Goal: Task Accomplishment & Management: Use online tool/utility

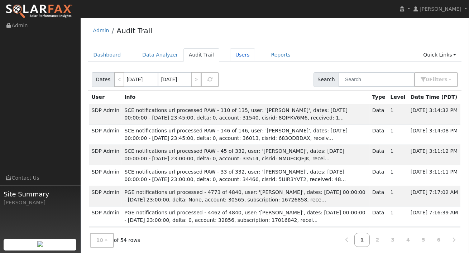
click at [238, 52] on link "Users" at bounding box center [242, 54] width 25 height 13
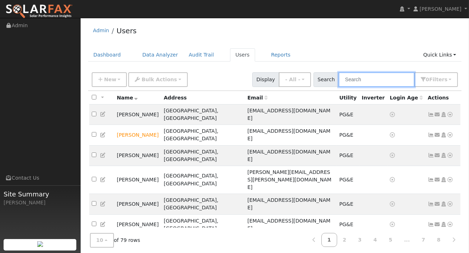
click at [378, 82] on input "text" at bounding box center [377, 79] width 76 height 15
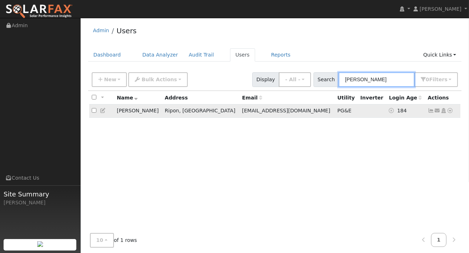
type input "tito"
click at [153, 110] on td "Tito Medeiros" at bounding box center [138, 111] width 48 height 13
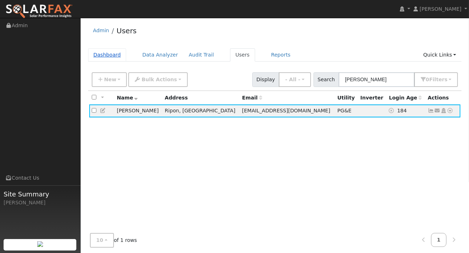
click at [103, 55] on link "Dashboard" at bounding box center [107, 54] width 38 height 13
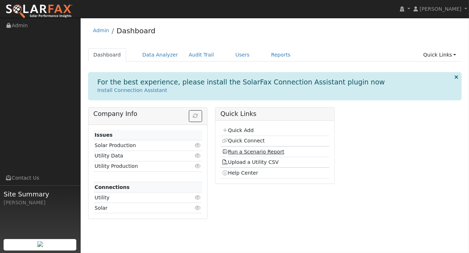
click at [258, 150] on link "Run a Scenario Report" at bounding box center [253, 152] width 63 height 6
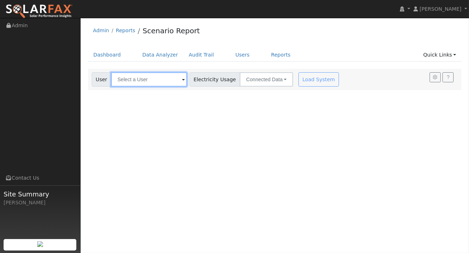
click at [164, 82] on input "text" at bounding box center [149, 79] width 76 height 14
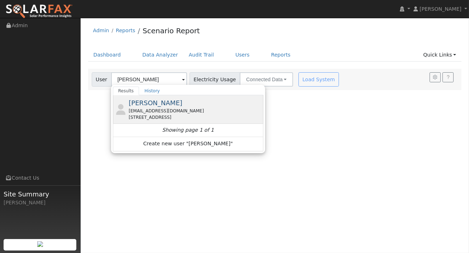
click at [158, 113] on div "tito.medeiros63@yahoo.com" at bounding box center [195, 111] width 133 height 6
type input "Tito Medeiros"
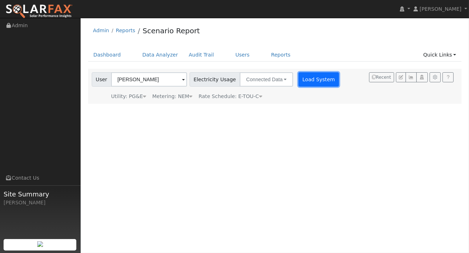
click at [301, 86] on button "Load System" at bounding box center [318, 79] width 41 height 14
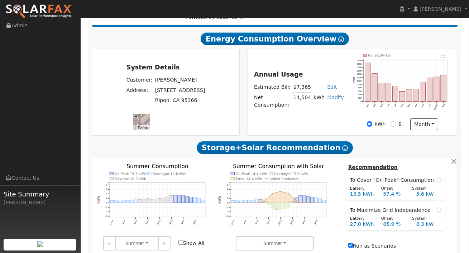
scroll to position [124, 0]
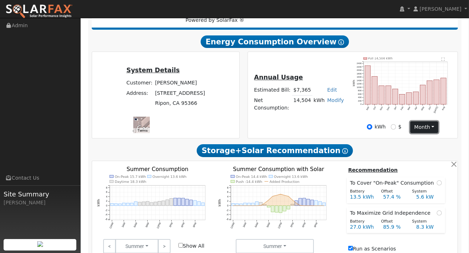
click at [429, 126] on button "month" at bounding box center [424, 127] width 28 height 12
click at [458, 116] on div "Annual Usage Estimated Bill: $7,365 Edit Estimated Bill $ Annual Net Consumptio…" at bounding box center [353, 95] width 218 height 87
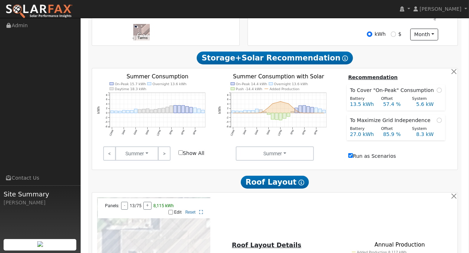
scroll to position [0, 0]
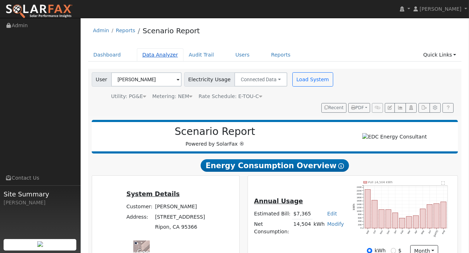
click at [165, 56] on link "Data Analyzer" at bounding box center [160, 54] width 47 height 13
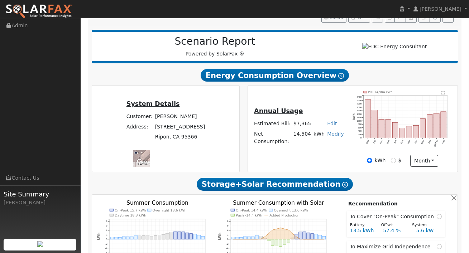
scroll to position [100, 0]
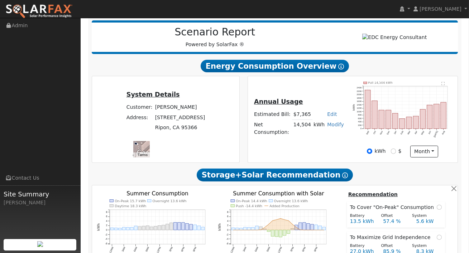
click at [417, 97] on icon "Pull 14,504 kWh Sep Oct Nov Dec Jan Feb Mar Apr May Jun Jul Aug 0 200 400 600 8…" at bounding box center [403, 113] width 100 height 63
click at [434, 158] on button "month" at bounding box center [424, 152] width 28 height 12
click at [433, 87] on icon "Pull 14,504 kWh Sep Oct Nov Dec Jan Feb Mar Apr May Jun Jul Aug 0 200 400 600 8…" at bounding box center [403, 113] width 100 height 63
click at [442, 85] on text "" at bounding box center [443, 84] width 3 height 4
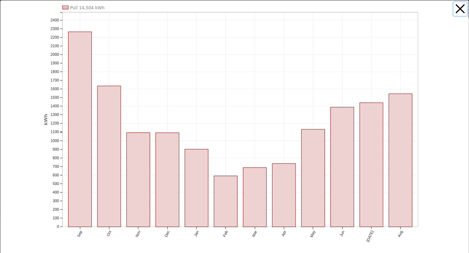
click at [458, 9] on button "button" at bounding box center [461, 9] width 14 height 14
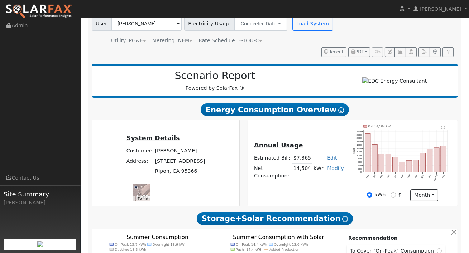
scroll to position [0, 0]
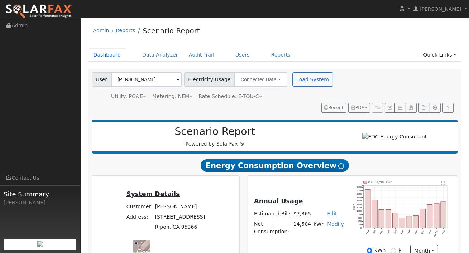
click at [100, 56] on link "Dashboard" at bounding box center [107, 54] width 38 height 13
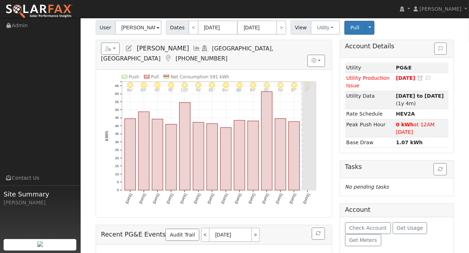
scroll to position [49, 0]
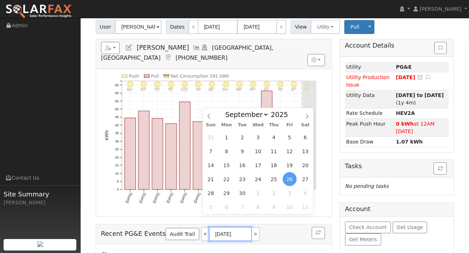
click at [231, 227] on input "[DATE]" at bounding box center [230, 234] width 43 height 14
click at [329, 83] on div "9/25 - MostlyClear 87° 9/24 - MostlyClear 87° 9/23 - Clear 96° 9/22 - Clear 92°…" at bounding box center [214, 143] width 236 height 148
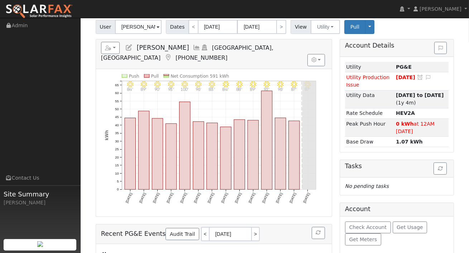
click at [180, 27] on span "Dates" at bounding box center [177, 27] width 23 height 14
click at [193, 27] on link "<" at bounding box center [193, 27] width 10 height 14
type input "08/29/2025"
type input "09/11/2025"
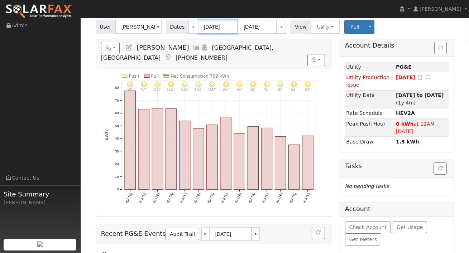
click at [212, 25] on input "08/29/2025" at bounding box center [217, 27] width 39 height 14
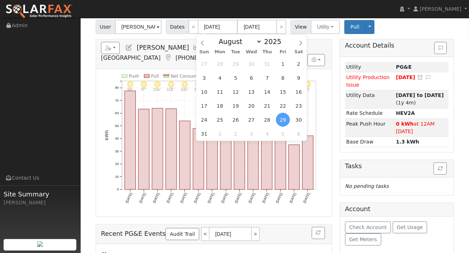
click at [337, 96] on div "Account Details Issue History Date By Flag Comment Type No Issue History Loadin…" at bounding box center [397, 175] width 122 height 272
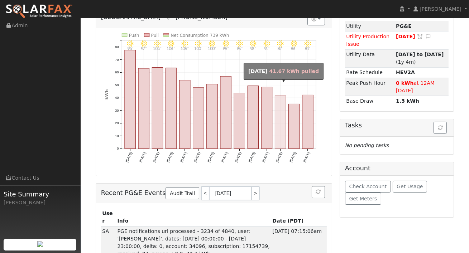
scroll to position [0, 0]
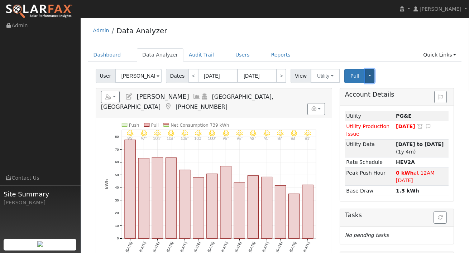
click at [367, 76] on button "Toggle Dropdown" at bounding box center [369, 76] width 9 height 14
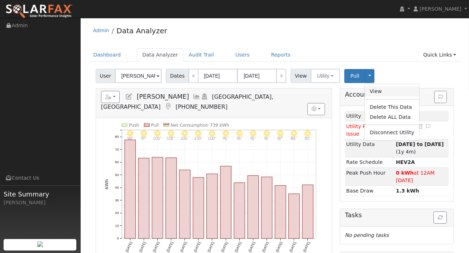
click at [372, 88] on link "View" at bounding box center [392, 92] width 54 height 10
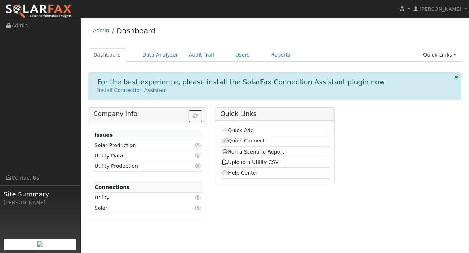
click at [177, 153] on td "Utility Data" at bounding box center [139, 156] width 91 height 10
click at [111, 154] on td "Utility Data" at bounding box center [139, 156] width 91 height 10
click at [230, 54] on link "Users" at bounding box center [242, 54] width 25 height 13
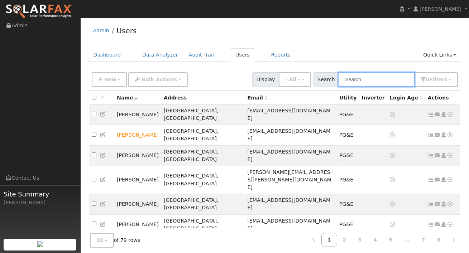
click at [370, 82] on input "text" at bounding box center [377, 79] width 76 height 15
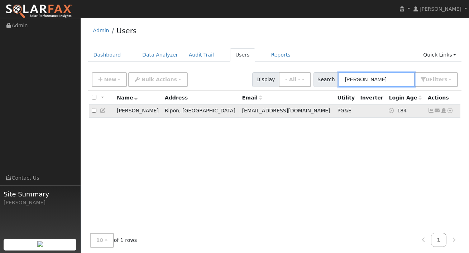
type input "tito"
click at [433, 111] on icon at bounding box center [431, 110] width 6 height 5
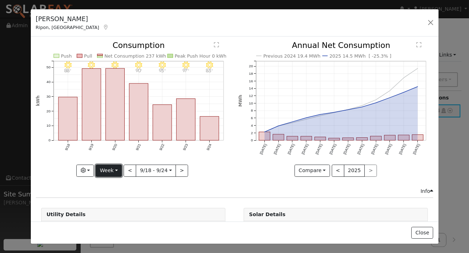
click at [116, 170] on button "Week" at bounding box center [109, 171] width 26 height 12
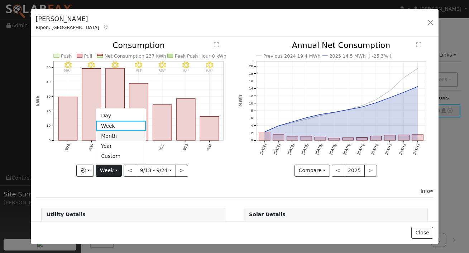
click at [112, 138] on link "Month" at bounding box center [121, 136] width 50 height 10
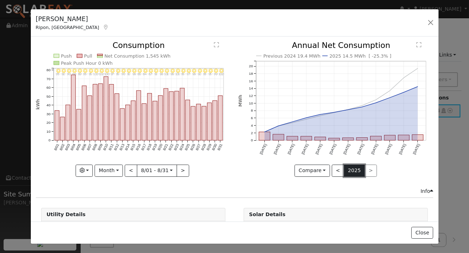
click at [357, 172] on button "2025" at bounding box center [354, 171] width 21 height 12
click at [339, 168] on button "<" at bounding box center [338, 171] width 13 height 12
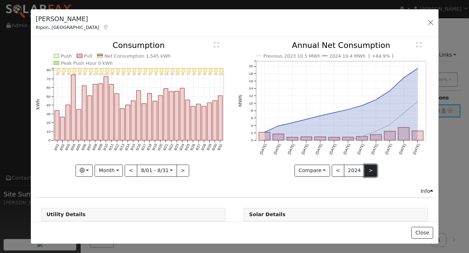
click at [370, 169] on button ">" at bounding box center [370, 171] width 13 height 12
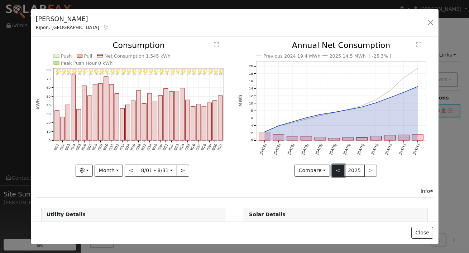
click at [341, 169] on button "<" at bounding box center [338, 171] width 13 height 12
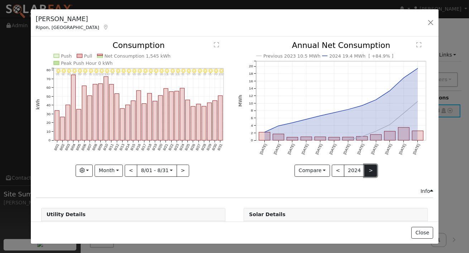
click at [367, 170] on button ">" at bounding box center [370, 171] width 13 height 12
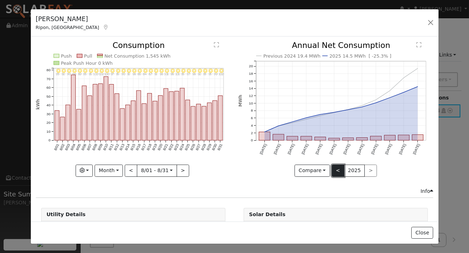
click at [335, 166] on button "<" at bounding box center [338, 171] width 13 height 12
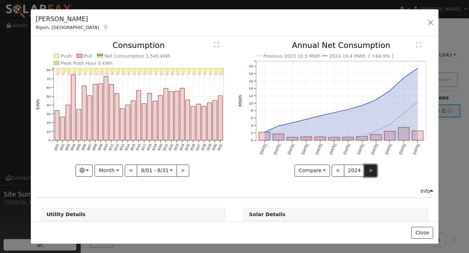
click at [371, 170] on button ">" at bounding box center [370, 171] width 13 height 12
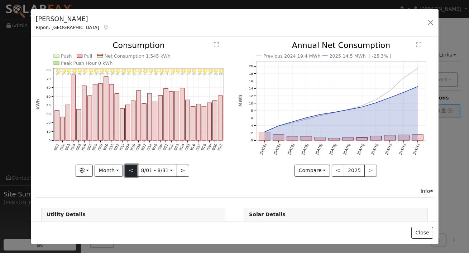
click at [131, 170] on button "<" at bounding box center [131, 171] width 13 height 12
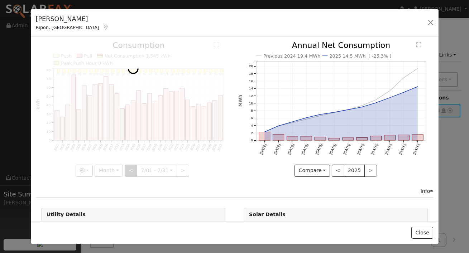
click at [131, 170] on div at bounding box center [133, 109] width 195 height 135
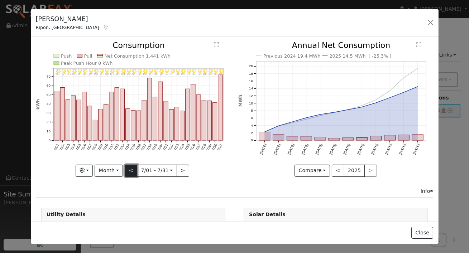
click at [131, 170] on button "<" at bounding box center [131, 171] width 13 height 12
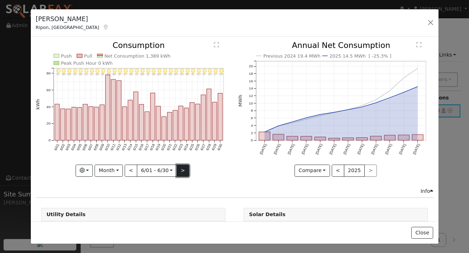
click at [181, 169] on button ">" at bounding box center [183, 171] width 13 height 12
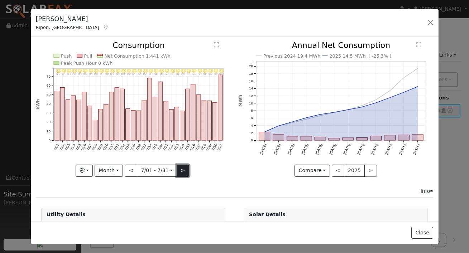
click at [183, 168] on button ">" at bounding box center [183, 171] width 13 height 12
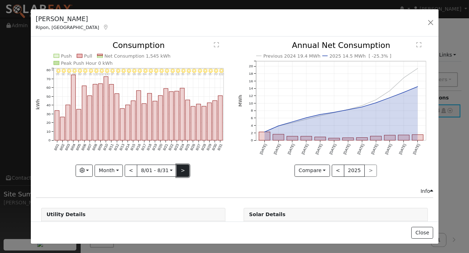
click at [185, 173] on button ">" at bounding box center [183, 171] width 13 height 12
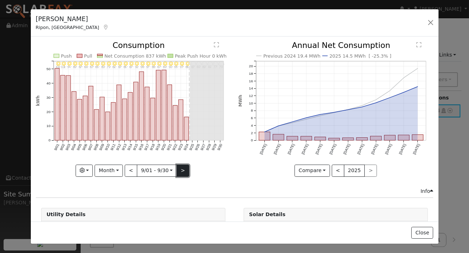
click at [179, 166] on button ">" at bounding box center [183, 171] width 13 height 12
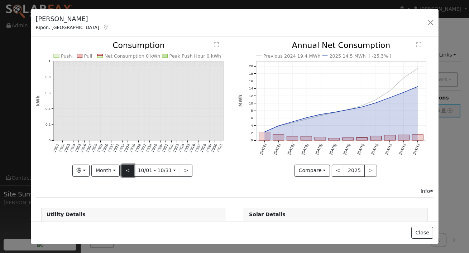
click at [130, 171] on button "<" at bounding box center [127, 171] width 13 height 12
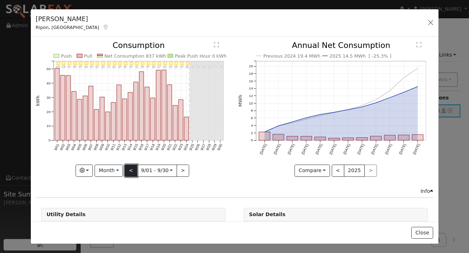
click at [130, 171] on button "<" at bounding box center [131, 171] width 13 height 12
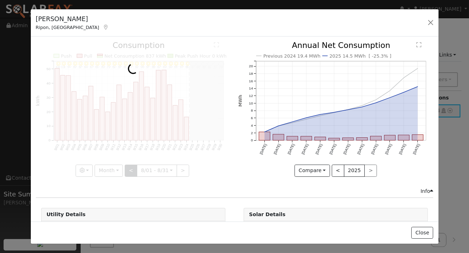
click at [130, 171] on div at bounding box center [133, 109] width 195 height 135
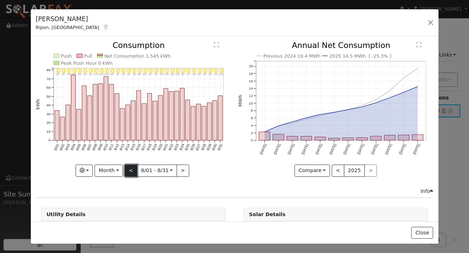
click at [130, 169] on button "<" at bounding box center [131, 171] width 13 height 12
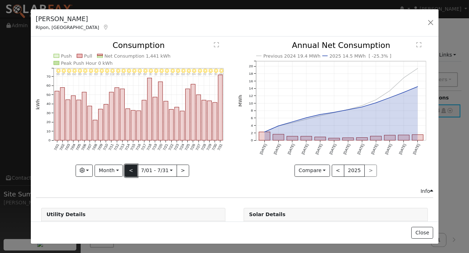
click at [129, 172] on button "<" at bounding box center [131, 171] width 13 height 12
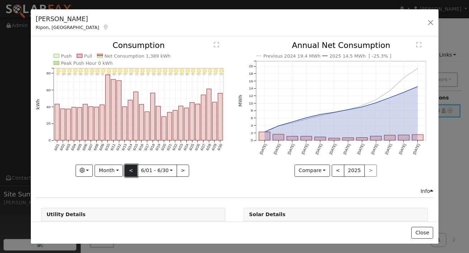
click at [132, 171] on button "<" at bounding box center [131, 171] width 13 height 12
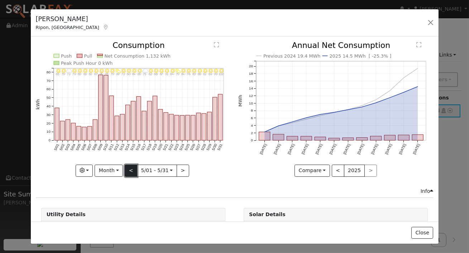
click at [131, 169] on button "<" at bounding box center [131, 171] width 13 height 12
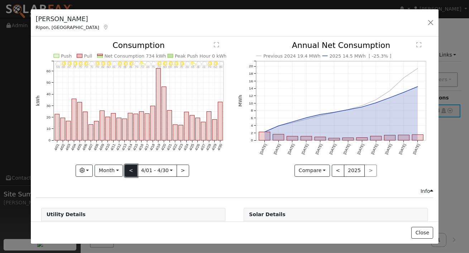
click at [133, 173] on button "<" at bounding box center [131, 171] width 13 height 12
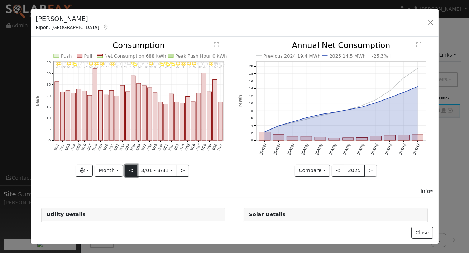
click at [131, 170] on button "<" at bounding box center [131, 171] width 13 height 12
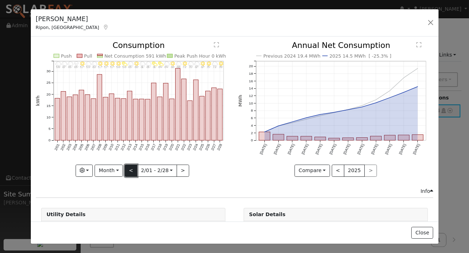
click at [130, 171] on button "<" at bounding box center [131, 171] width 13 height 12
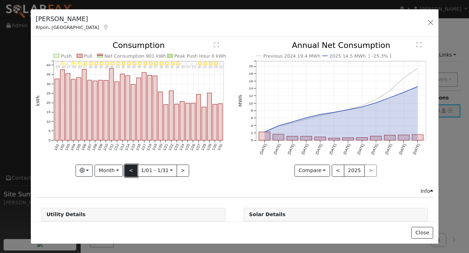
click at [133, 171] on button "<" at bounding box center [131, 171] width 13 height 12
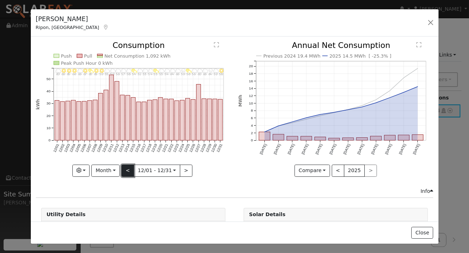
click at [130, 171] on button "<" at bounding box center [127, 171] width 13 height 12
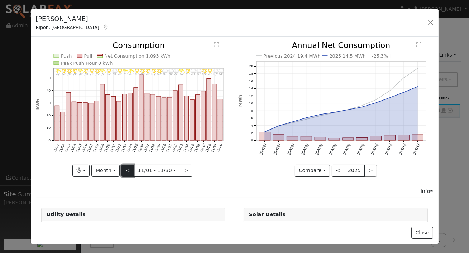
click at [129, 169] on button "<" at bounding box center [127, 171] width 13 height 12
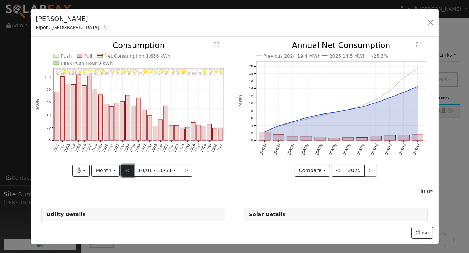
click at [130, 172] on button "<" at bounding box center [127, 171] width 13 height 12
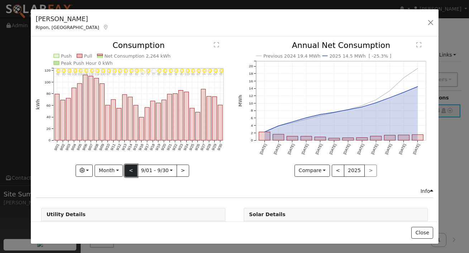
click at [135, 172] on button "<" at bounding box center [131, 171] width 13 height 12
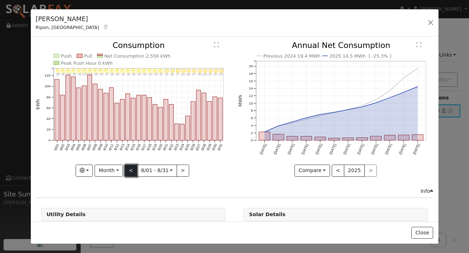
click at [135, 169] on button "<" at bounding box center [131, 171] width 13 height 12
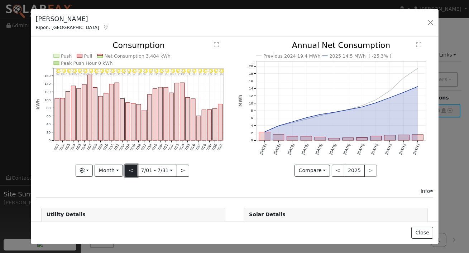
click at [135, 173] on button "<" at bounding box center [131, 171] width 13 height 12
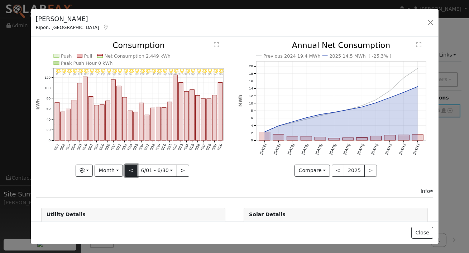
click at [132, 172] on button "<" at bounding box center [131, 171] width 13 height 12
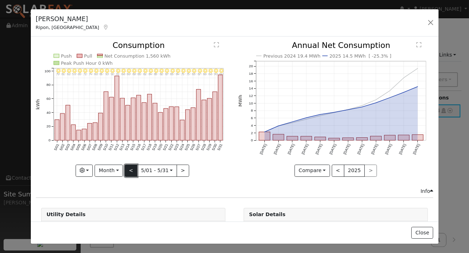
click at [132, 172] on button "<" at bounding box center [131, 171] width 13 height 12
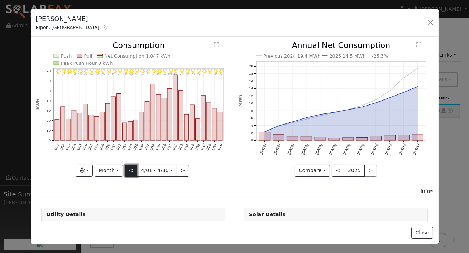
click at [134, 173] on button "<" at bounding box center [131, 171] width 13 height 12
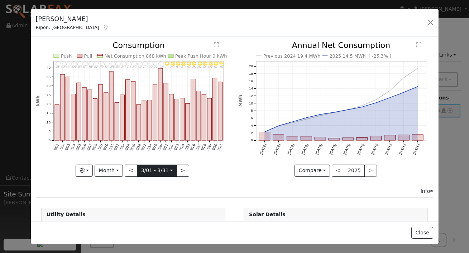
click at [138, 170] on input "2024-03-01" at bounding box center [156, 170] width 39 height 11
click at [131, 170] on button "<" at bounding box center [131, 171] width 13 height 12
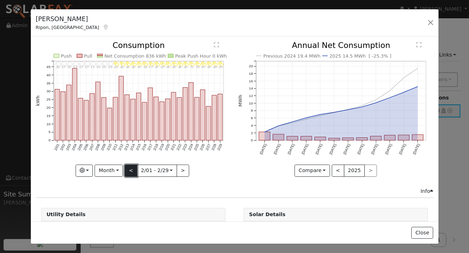
click at [131, 169] on button "<" at bounding box center [131, 171] width 13 height 12
type input "2024-01-01"
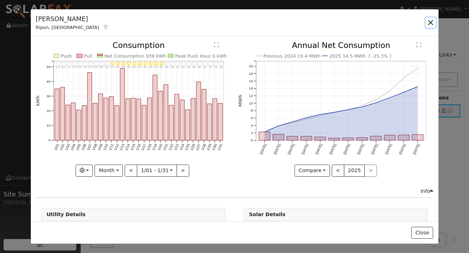
click at [430, 20] on button "button" at bounding box center [431, 23] width 10 height 10
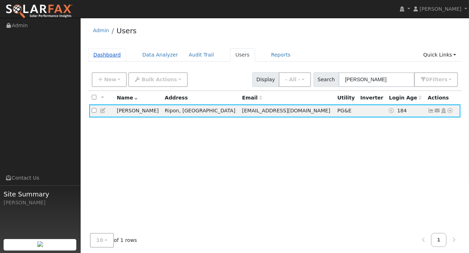
click at [104, 56] on link "Dashboard" at bounding box center [107, 54] width 38 height 13
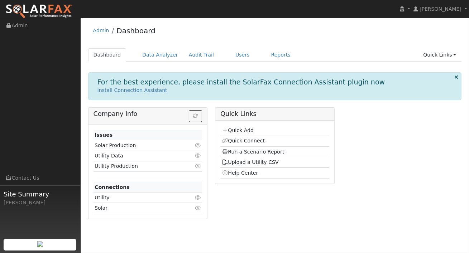
click at [242, 153] on link "Run a Scenario Report" at bounding box center [253, 152] width 63 height 6
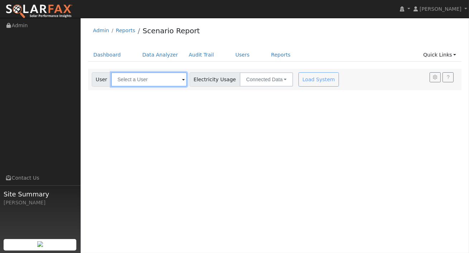
click at [172, 84] on input "text" at bounding box center [149, 79] width 76 height 14
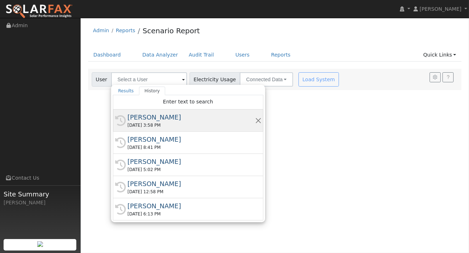
click at [163, 117] on div "[PERSON_NAME]" at bounding box center [192, 117] width 128 height 10
type input "[PERSON_NAME]"
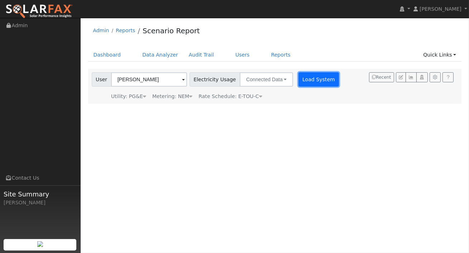
click at [305, 80] on button "Load System" at bounding box center [318, 79] width 41 height 14
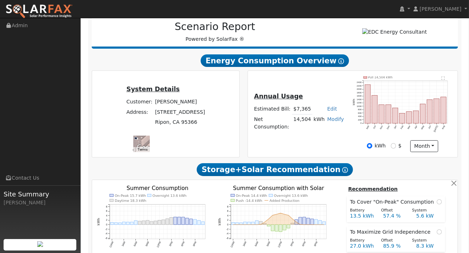
scroll to position [188, 0]
